Goal: Complete application form

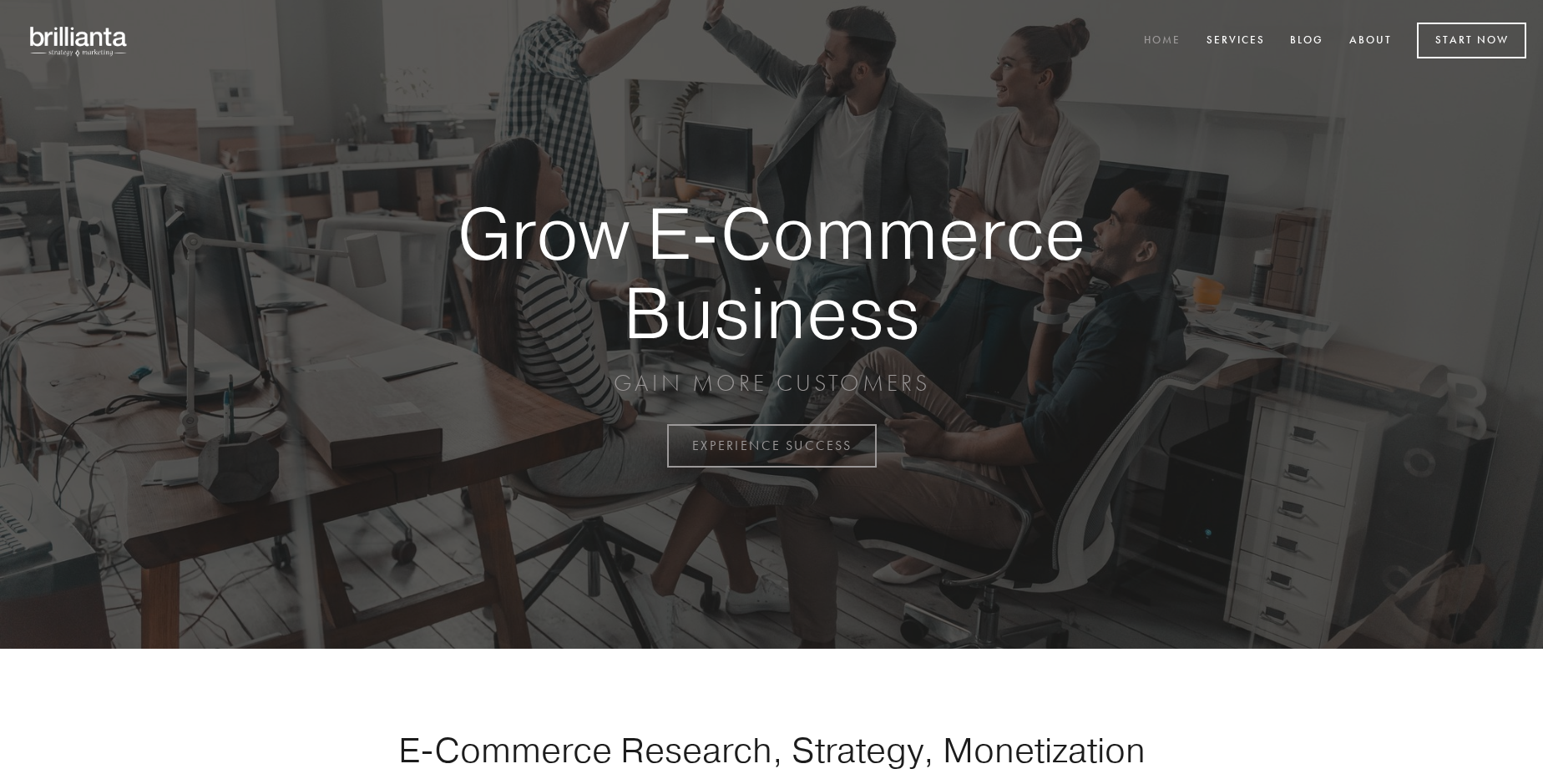
scroll to position [4377, 0]
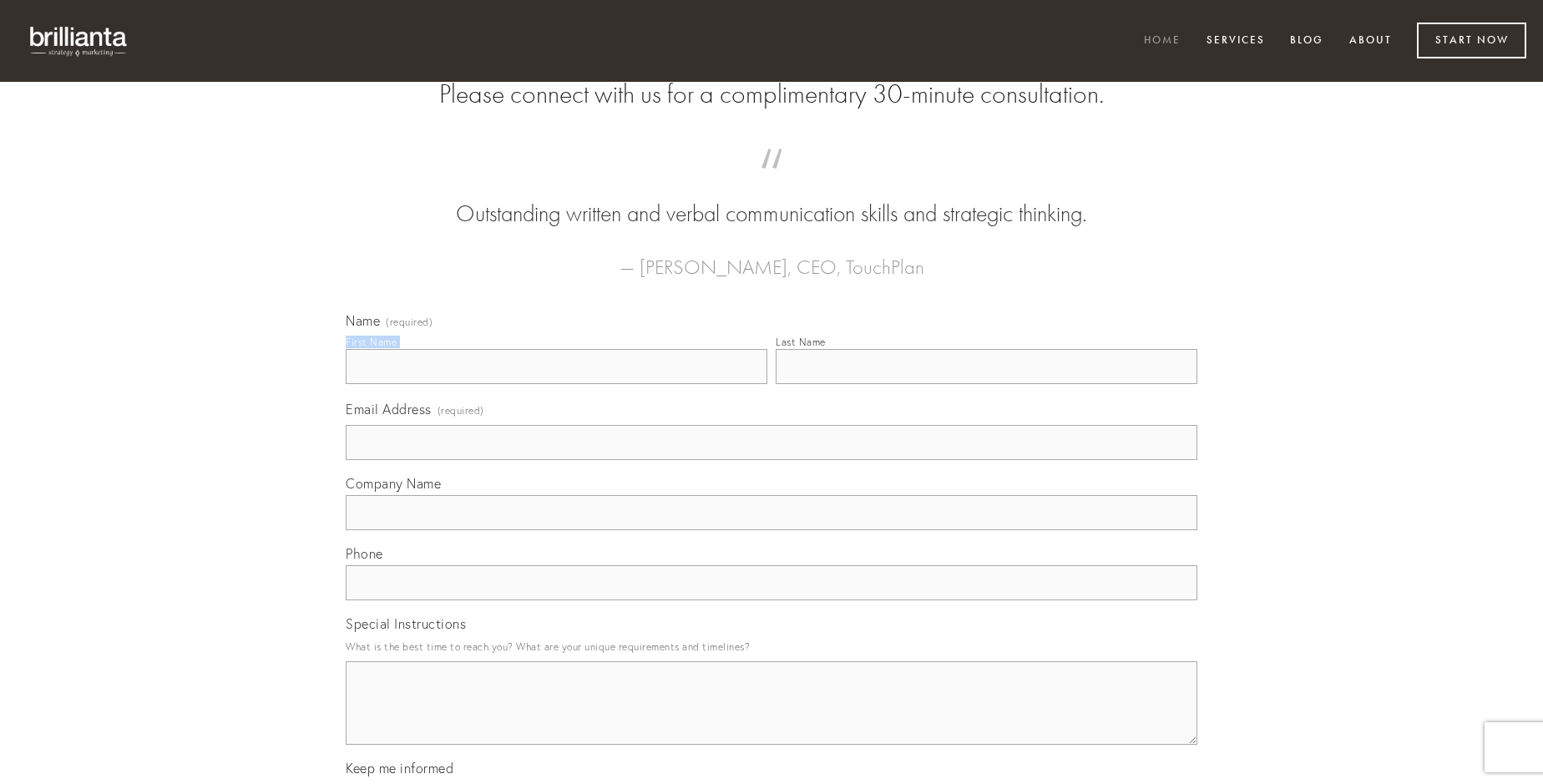
type input "[PERSON_NAME]"
click at [986, 384] on input "Last Name" at bounding box center [987, 366] width 422 height 35
type input "[PERSON_NAME]"
click at [772, 460] on input "Email Address (required)" at bounding box center [772, 442] width 852 height 35
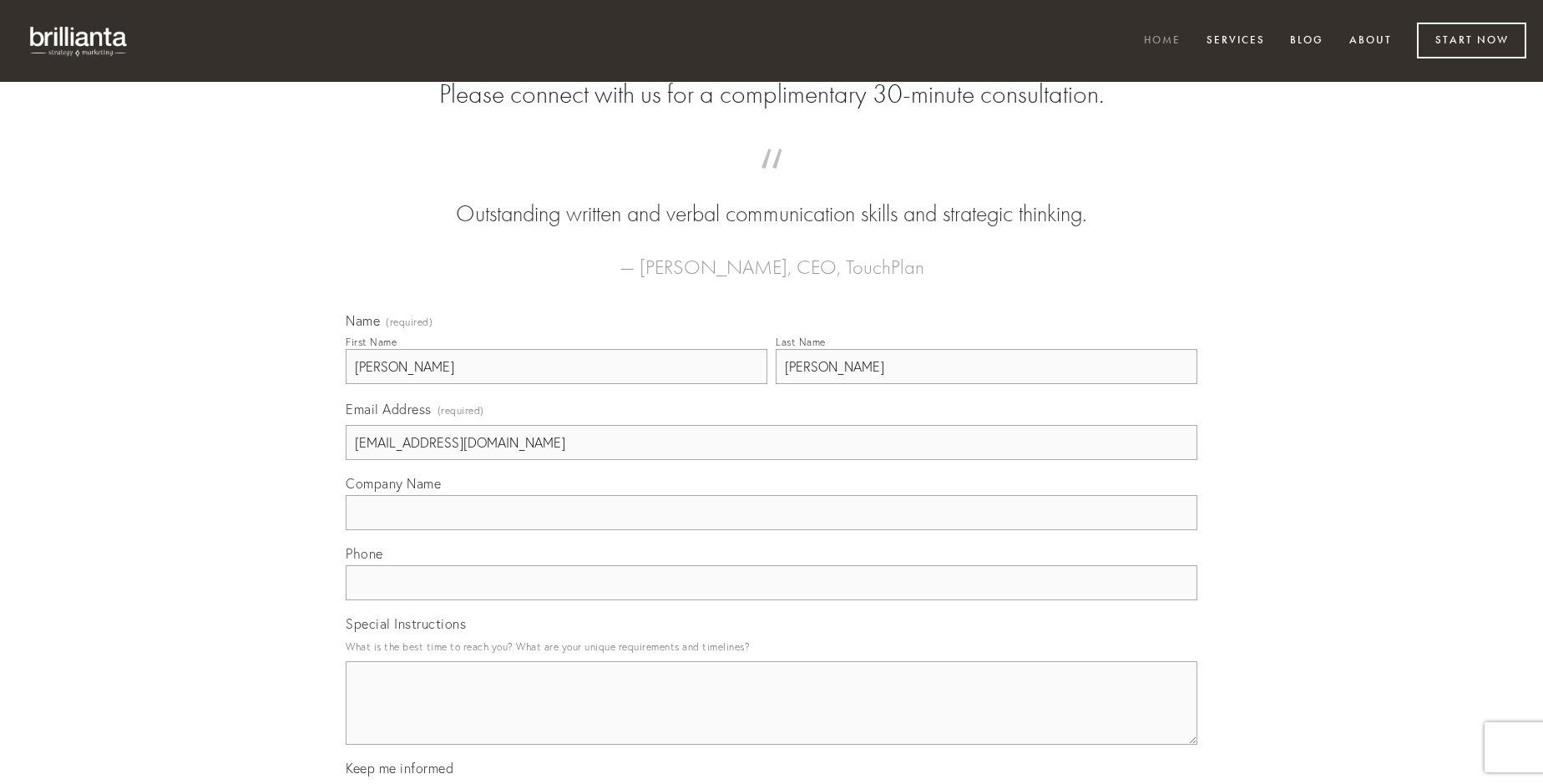
type input "[EMAIL_ADDRESS][DOMAIN_NAME]"
click at [772, 530] on input "Company Name" at bounding box center [772, 512] width 852 height 35
type input "est"
click at [772, 601] on input "text" at bounding box center [772, 582] width 852 height 35
click at [772, 718] on textarea "Special Instructions" at bounding box center [772, 703] width 852 height 83
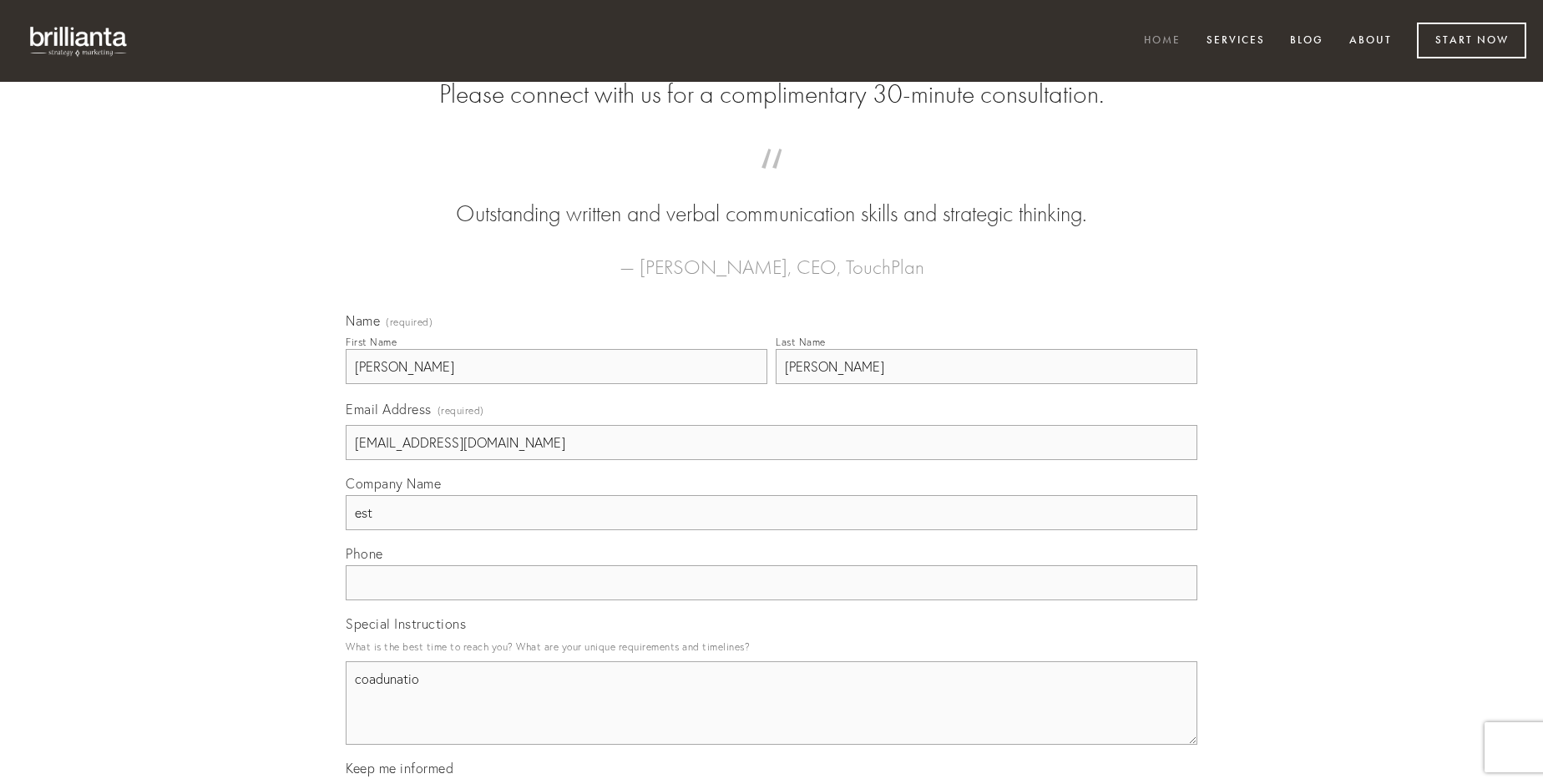
type textarea "coadunatio"
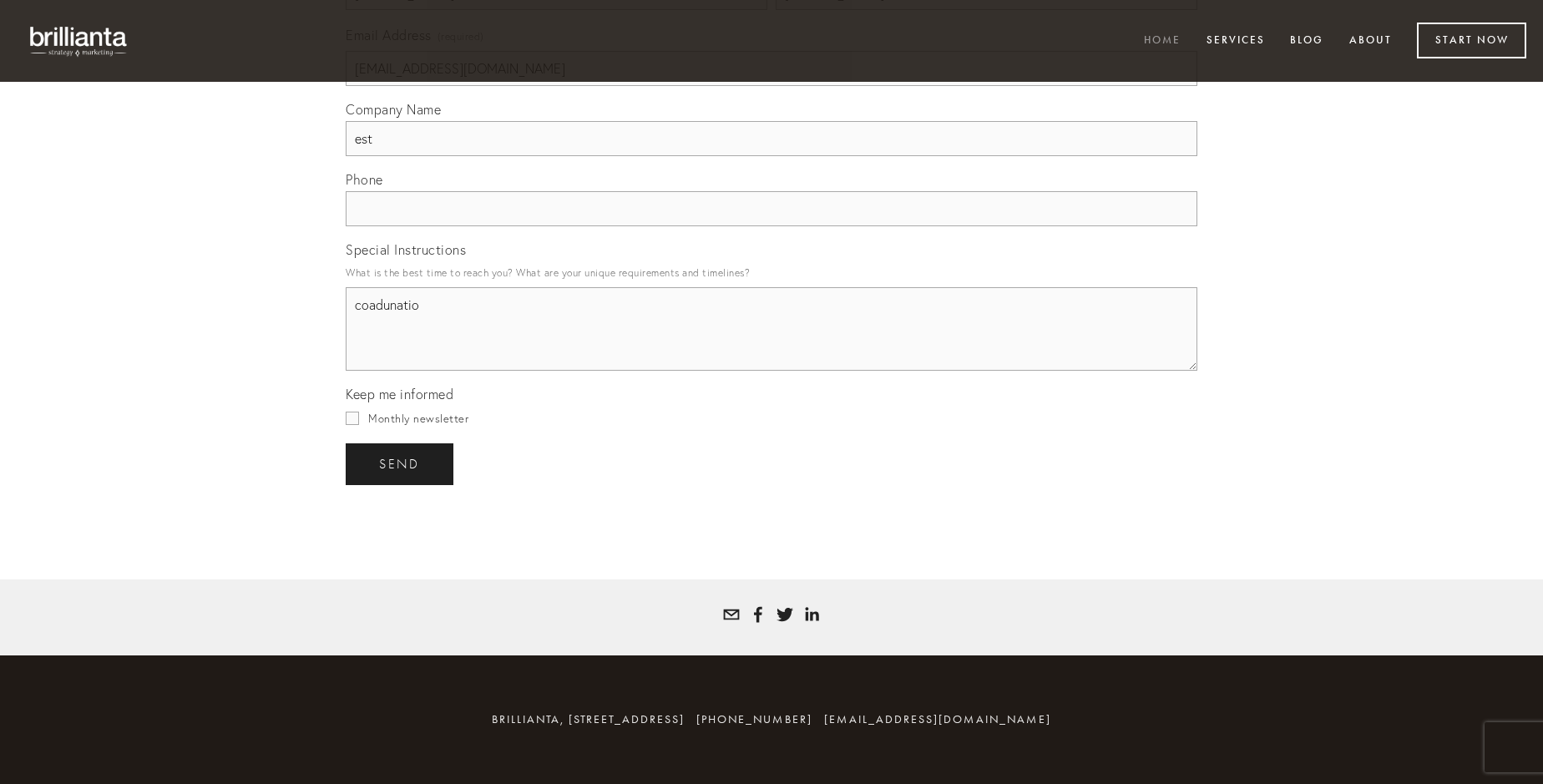
click at [401, 463] on span "send" at bounding box center [400, 464] width 41 height 15
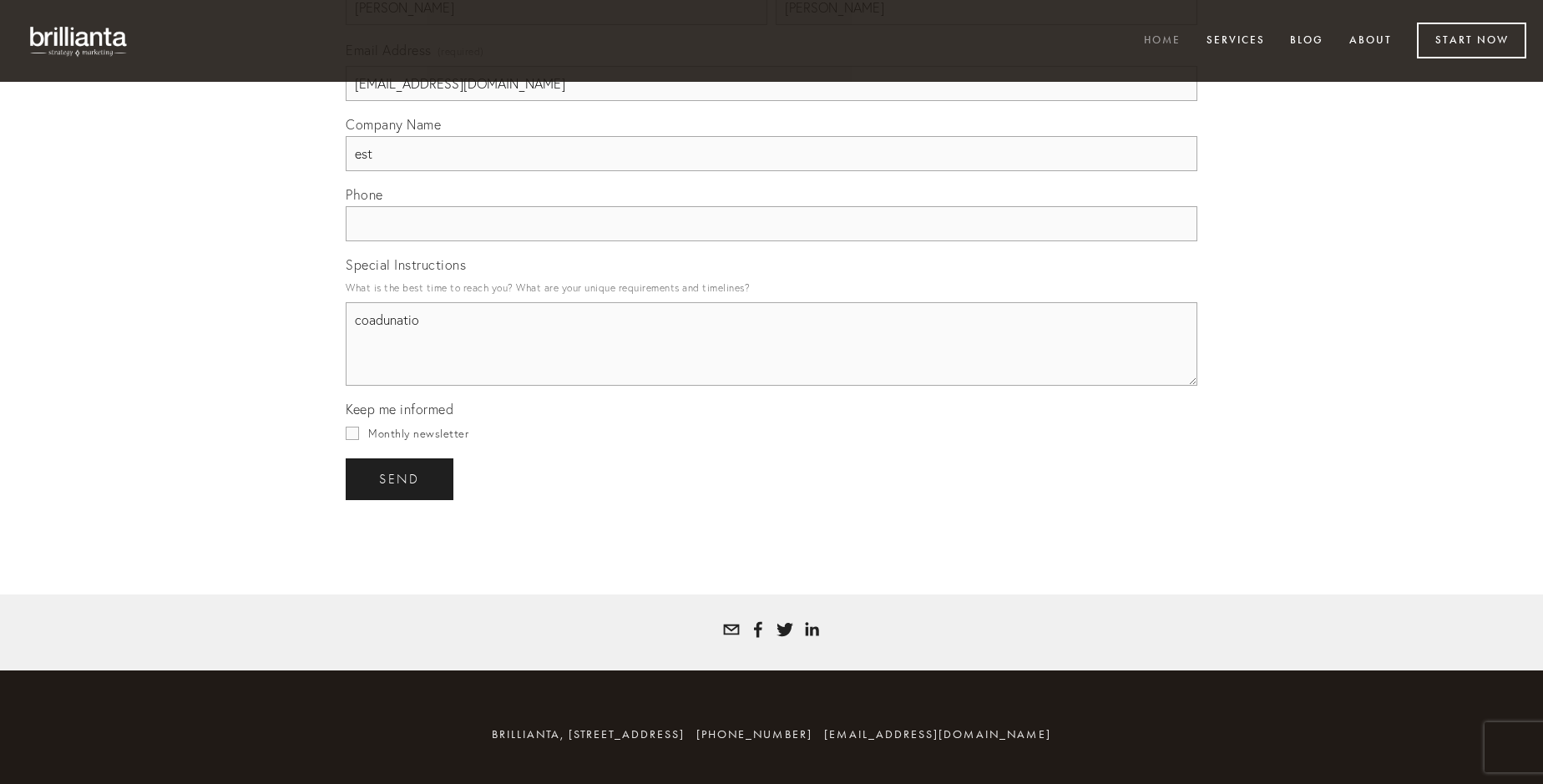
scroll to position [4328, 0]
